Goal: Book appointment/travel/reservation

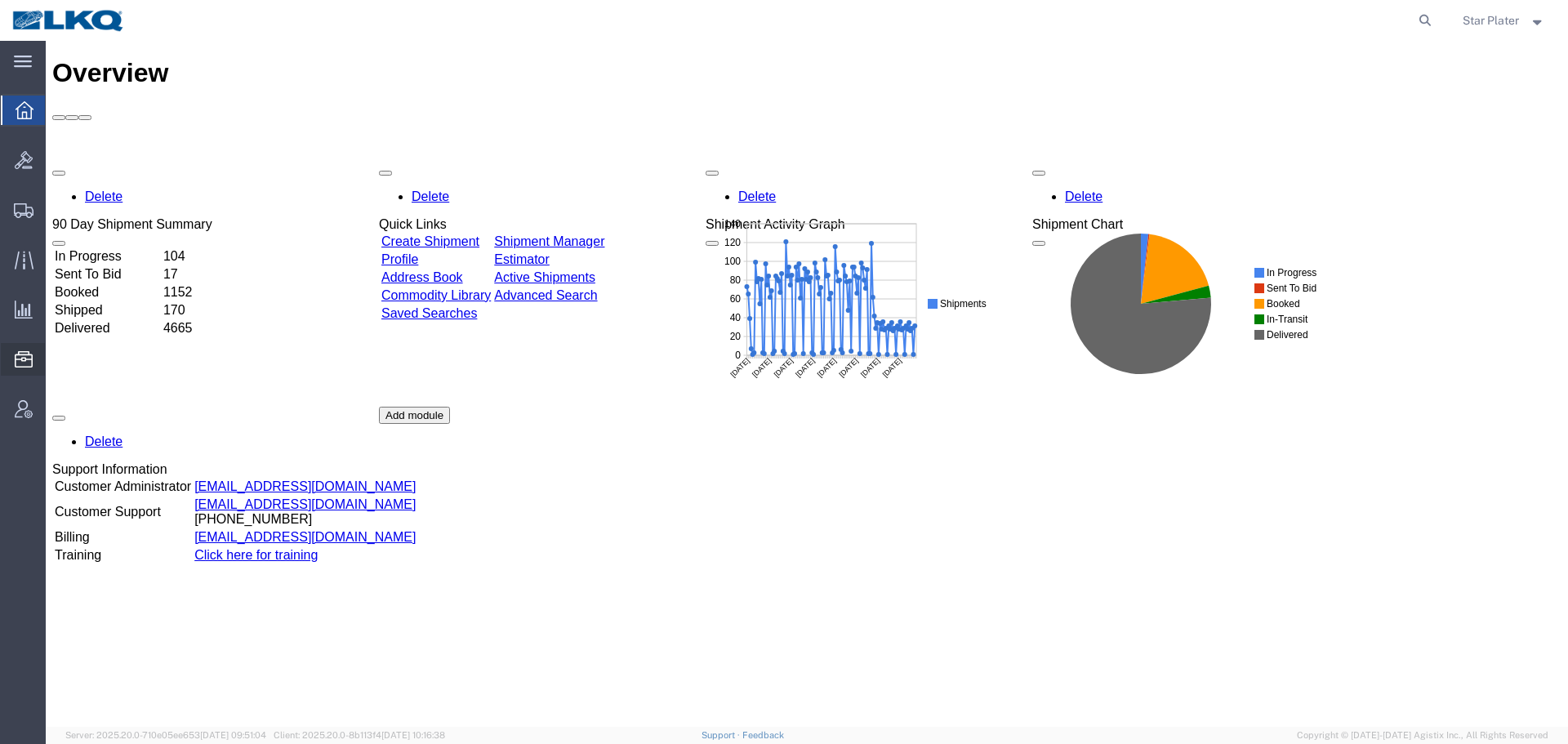
click at [0, 0] on span "Location Appointment" at bounding box center [0, 0] width 0 height 0
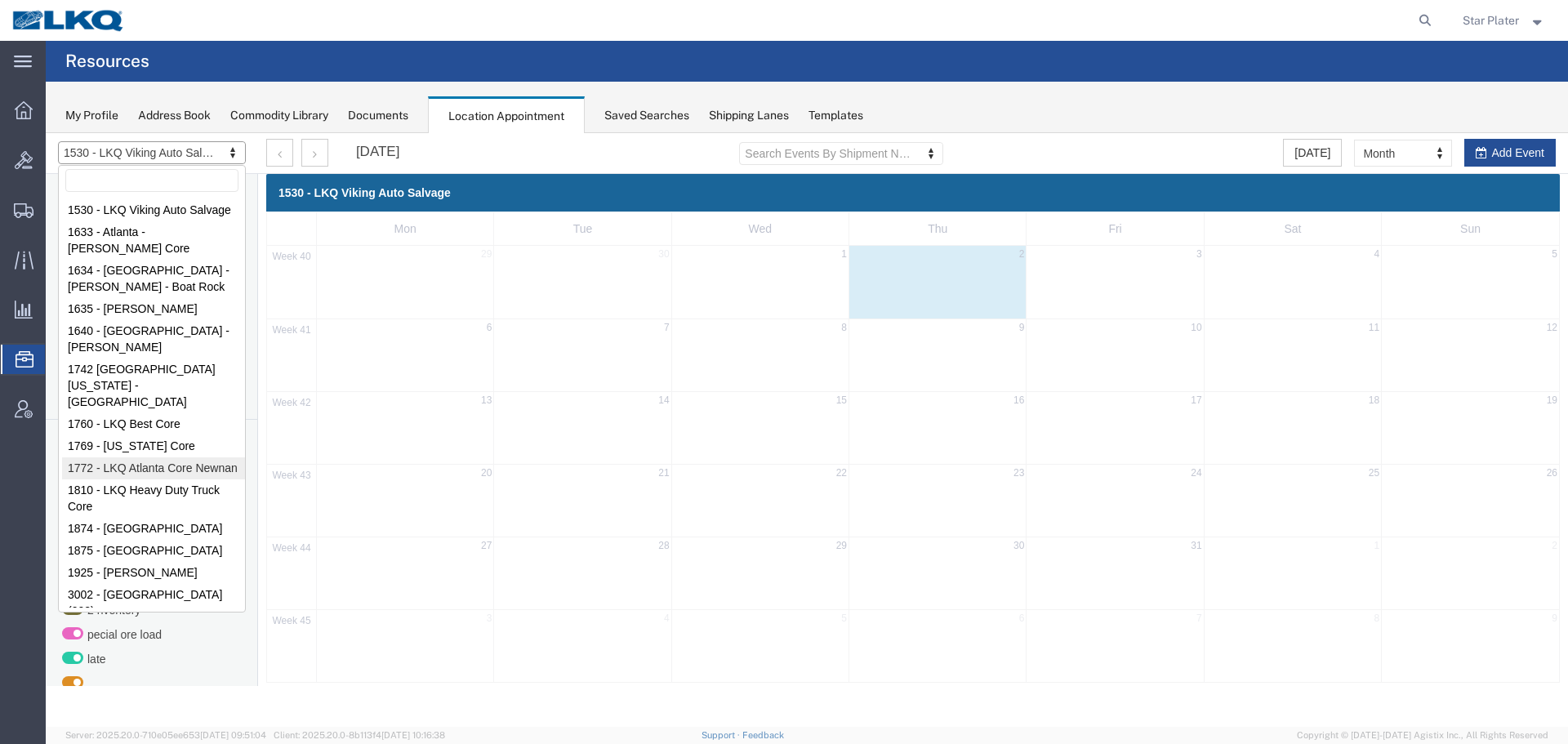
select select "30704"
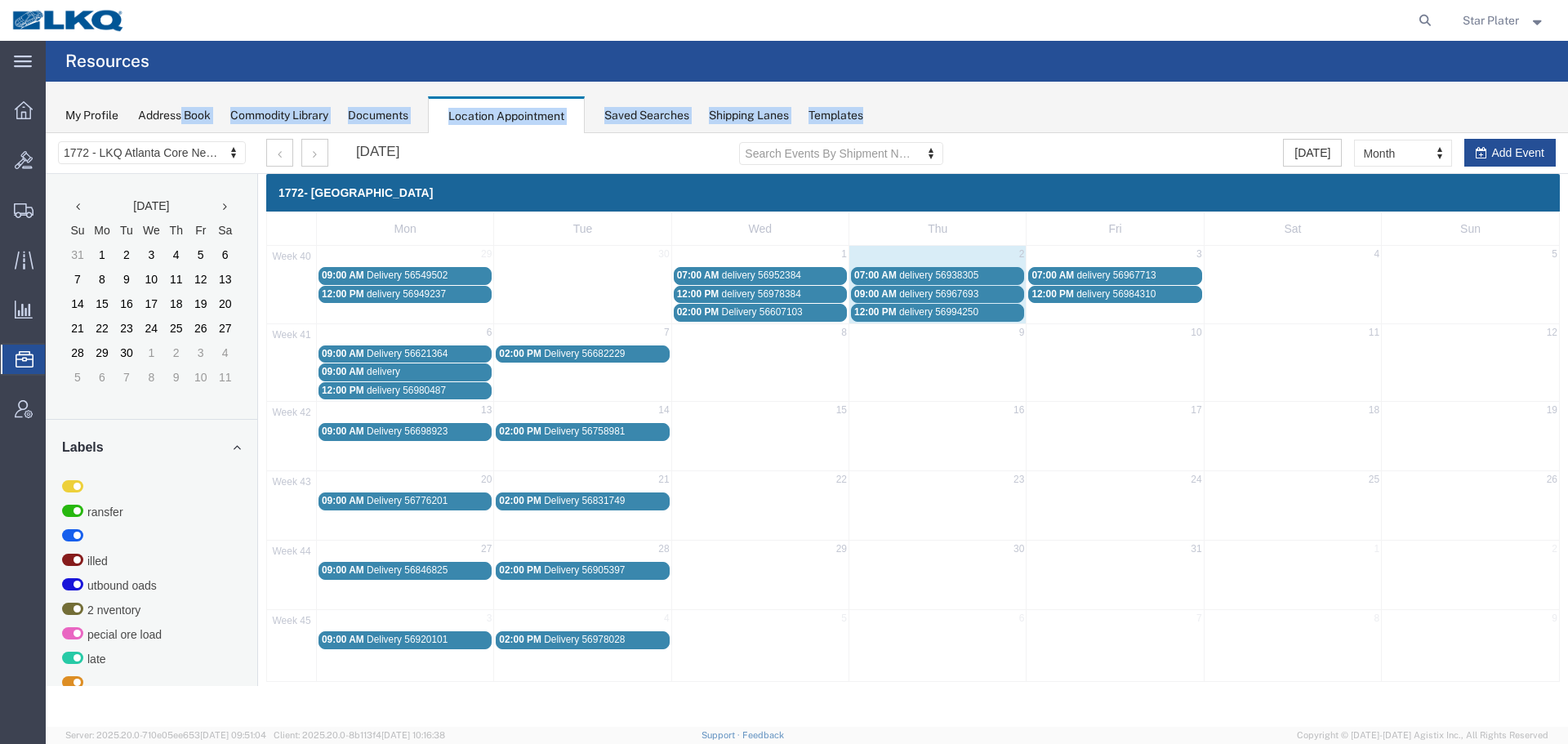
drag, startPoint x: 926, startPoint y: 257, endPoint x: 63, endPoint y: 142, distance: 870.6
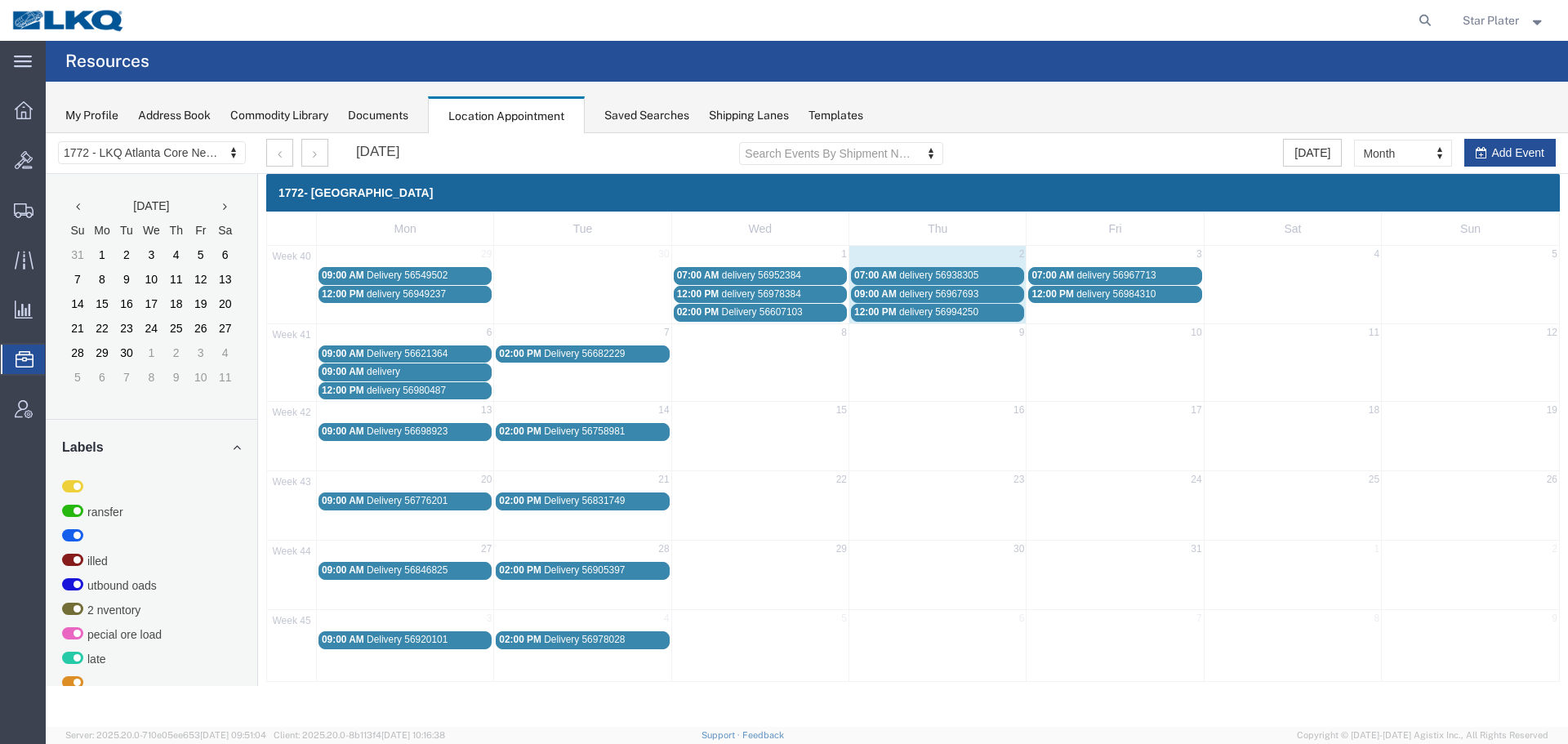
click at [295, 63] on agx-page-header "Resources" at bounding box center [806, 61] width 1522 height 41
drag, startPoint x: 191, startPoint y: 63, endPoint x: 50, endPoint y: 59, distance: 141.1
click at [50, 59] on agx-page-header "Resources" at bounding box center [806, 61] width 1522 height 41
click at [247, 62] on agx-page-header "Resources" at bounding box center [806, 61] width 1522 height 41
click at [924, 317] on span "delivery 56994250" at bounding box center [938, 312] width 79 height 12
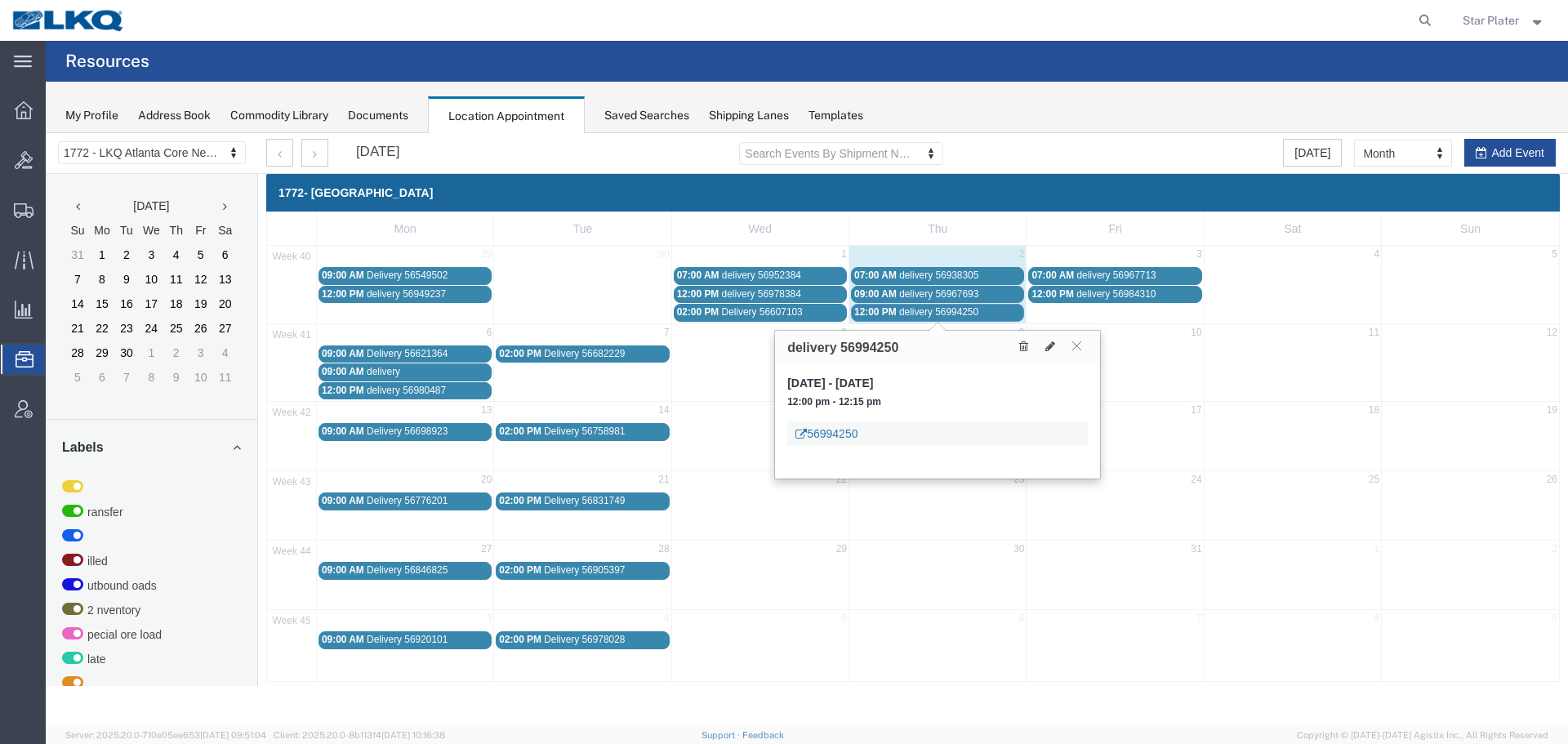
click at [842, 438] on link "56994250" at bounding box center [826, 433] width 62 height 16
